Goal: Task Accomplishment & Management: Manage account settings

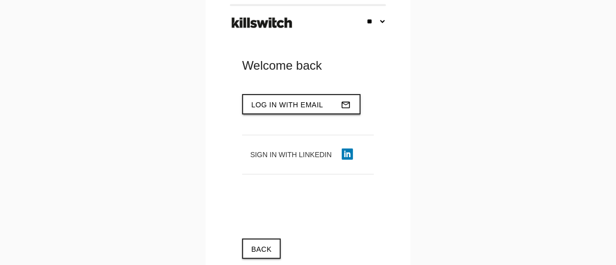
type input "**********"
click at [328, 107] on button "Log in with email mail_outline" at bounding box center [301, 104] width 118 height 20
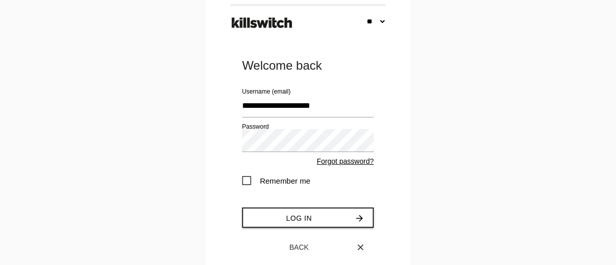
click at [247, 179] on span "Remember me" at bounding box center [276, 180] width 68 height 13
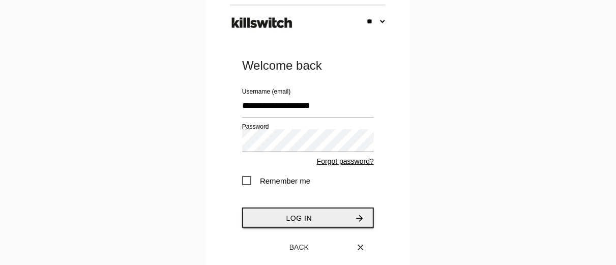
click at [296, 224] on button "Log in arrow_forward" at bounding box center [308, 217] width 132 height 20
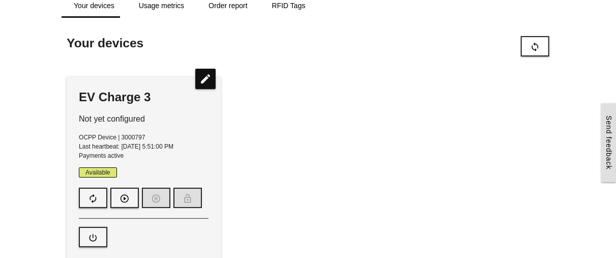
scroll to position [54, 0]
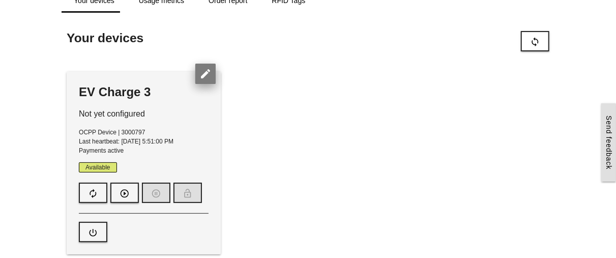
click at [208, 75] on icon "edit" at bounding box center [205, 74] width 20 height 20
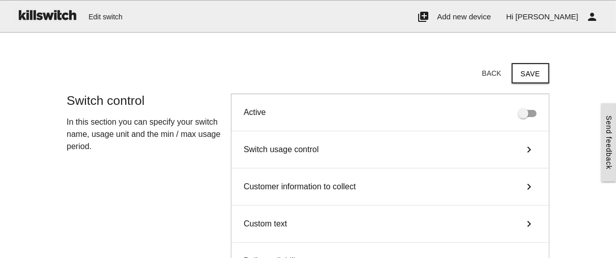
click at [518, 141] on div "Switch usage control keyboard_arrow_right" at bounding box center [389, 149] width 317 height 37
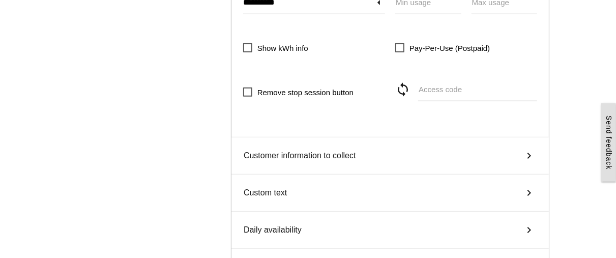
scroll to position [199, 0]
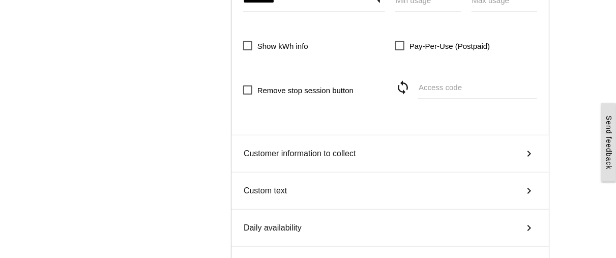
click at [389, 154] on div "Customer information to collect keyboard_arrow_right" at bounding box center [389, 153] width 317 height 37
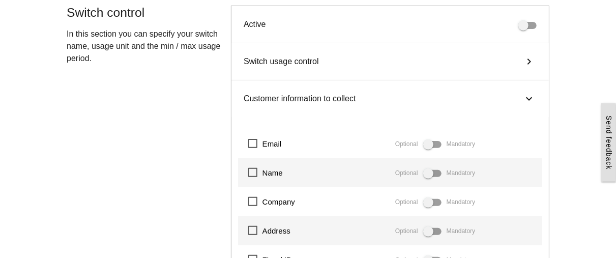
scroll to position [87, 0]
click at [526, 98] on icon "keyboard_arrow_right" at bounding box center [529, 99] width 12 height 15
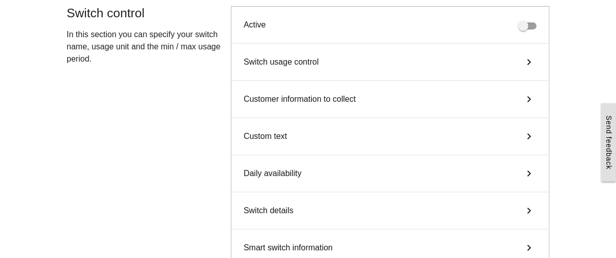
click at [530, 139] on icon "keyboard_arrow_right" at bounding box center [528, 136] width 15 height 12
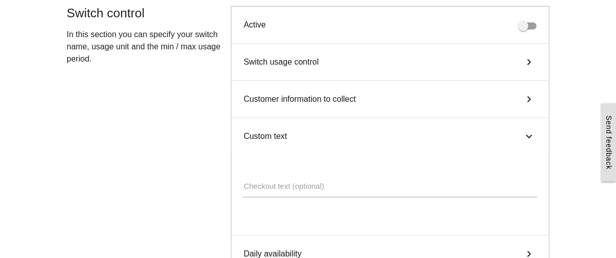
click at [531, 142] on icon "keyboard_arrow_right" at bounding box center [529, 136] width 12 height 15
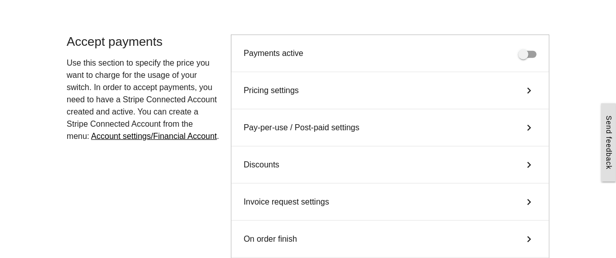
scroll to position [356, 0]
click at [303, 87] on div "Pricing settings keyboard_arrow_right" at bounding box center [389, 90] width 317 height 37
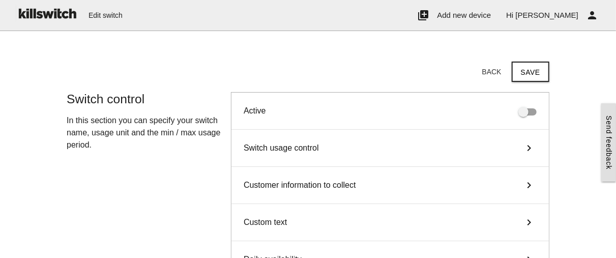
scroll to position [1, 0]
click at [496, 71] on button "Back" at bounding box center [492, 72] width 36 height 18
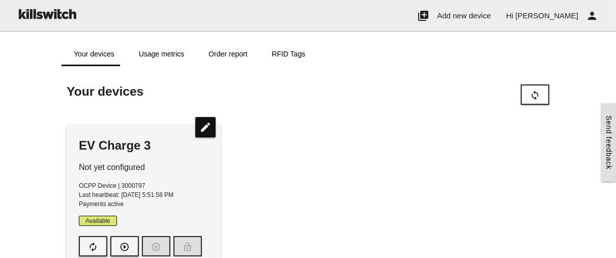
scroll to position [0, 0]
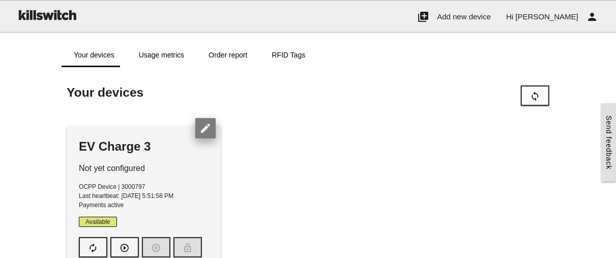
click at [211, 128] on icon "edit" at bounding box center [205, 128] width 20 height 20
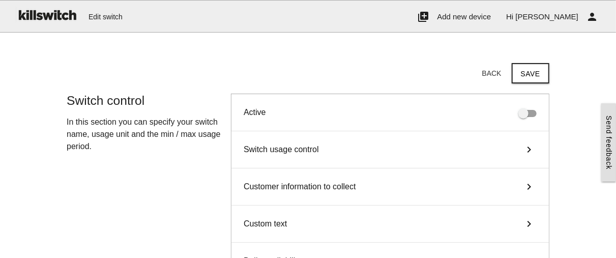
click at [406, 154] on div "Switch usage control keyboard_arrow_right" at bounding box center [389, 149] width 317 height 37
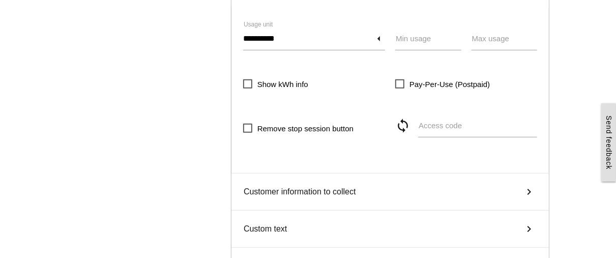
scroll to position [161, 0]
click at [383, 38] on input "**********" at bounding box center [314, 37] width 142 height 23
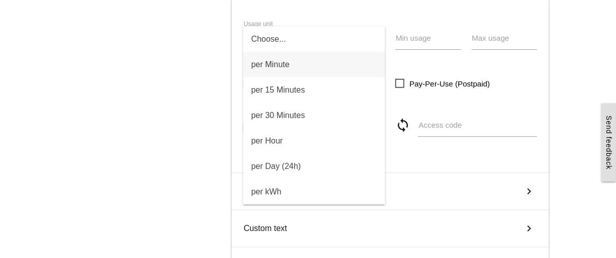
click at [165, 86] on div "**********" at bounding box center [308, 158] width 493 height 452
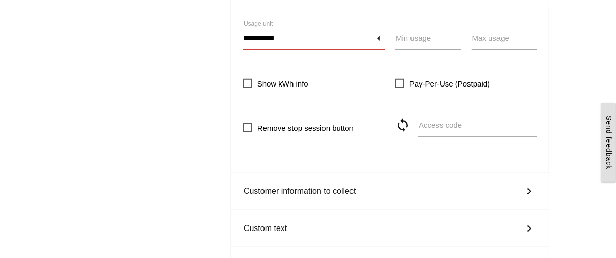
click at [347, 40] on input "**********" at bounding box center [314, 37] width 142 height 23
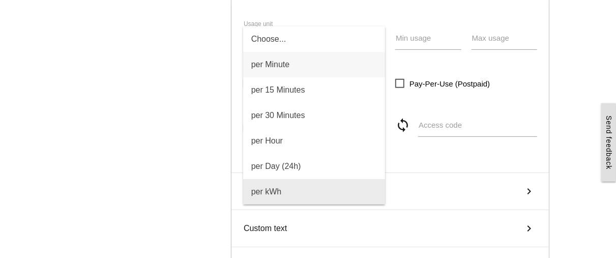
click at [275, 186] on span "per kWh" at bounding box center [314, 191] width 142 height 25
type input "*******"
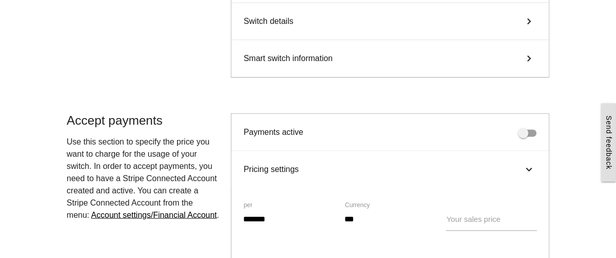
scroll to position [444, 0]
